Goal: Task Accomplishment & Management: Manage account settings

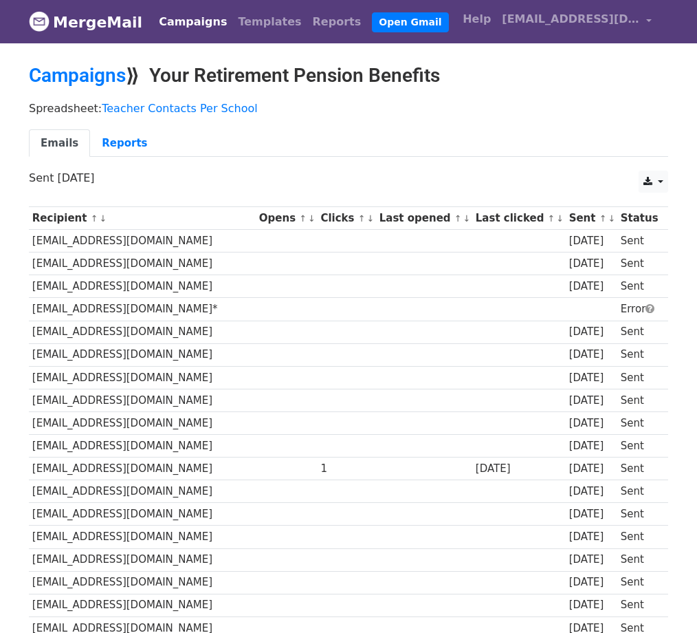
click at [358, 216] on small "↑ ↓" at bounding box center [365, 218] width 14 height 10
click at [307, 27] on link "Reports" at bounding box center [337, 22] width 60 height 28
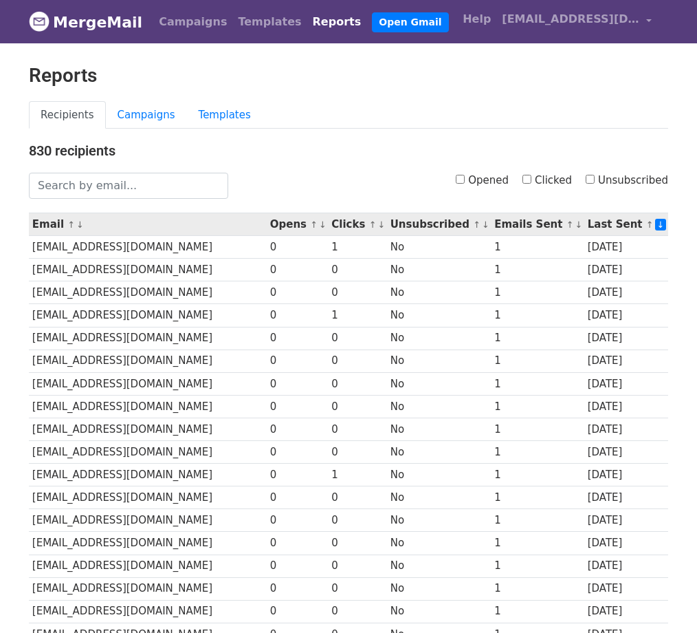
click at [319, 225] on link "↓" at bounding box center [323, 224] width 8 height 10
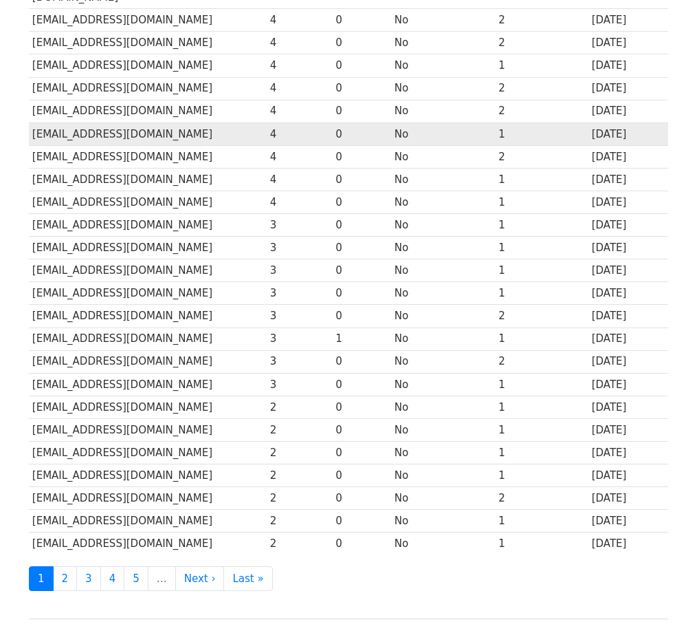
scroll to position [413, 0]
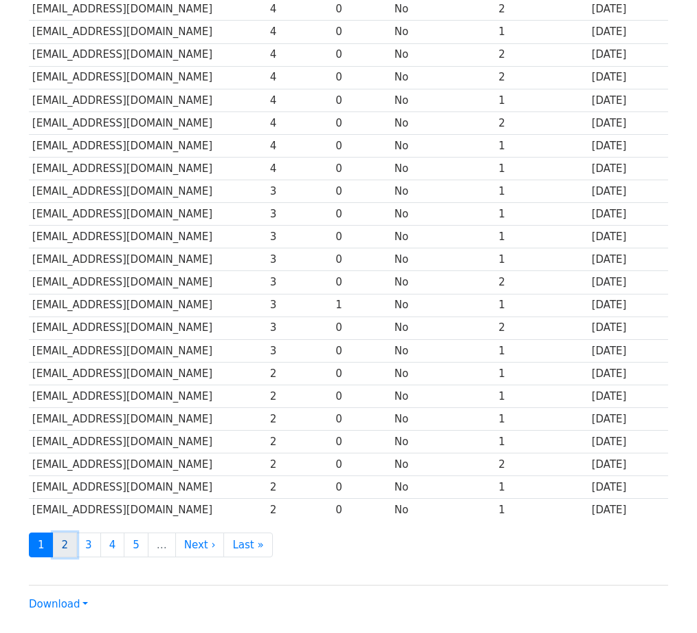
click at [66, 532] on link "2" at bounding box center [65, 544] width 25 height 25
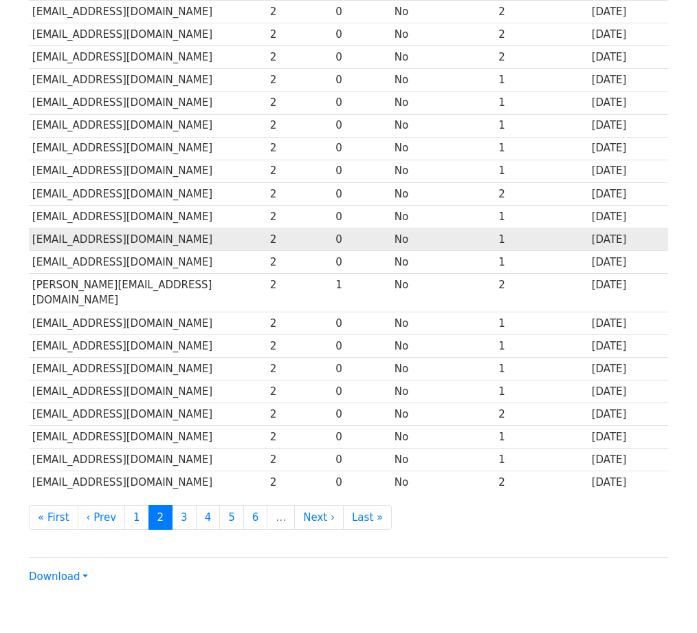
scroll to position [488, 0]
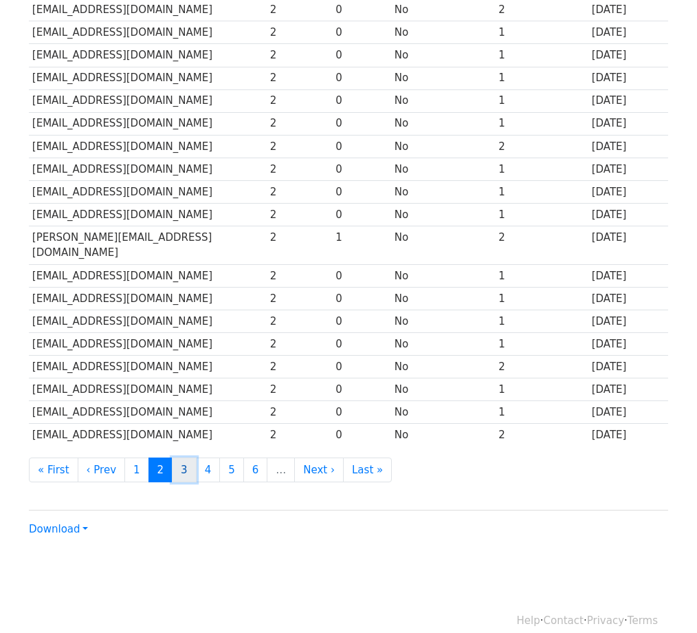
click at [174, 460] on link "3" at bounding box center [184, 469] width 25 height 25
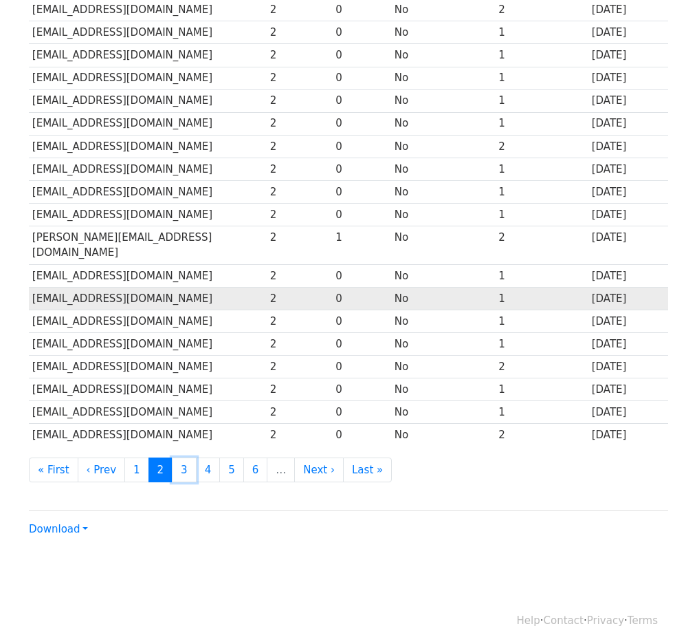
scroll to position [0, 0]
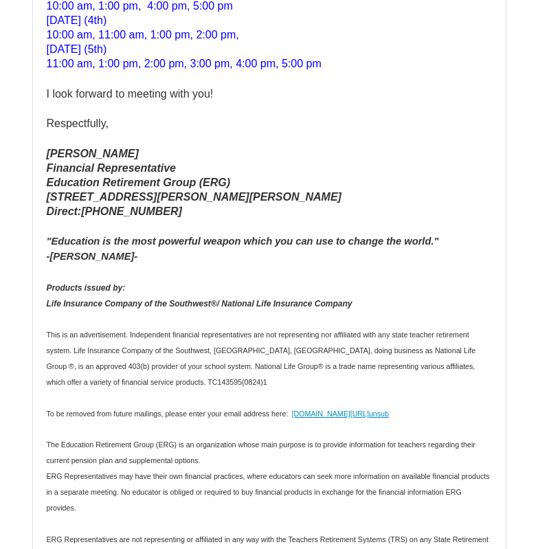
scroll to position [550, 0]
